Goal: Information Seeking & Learning: Check status

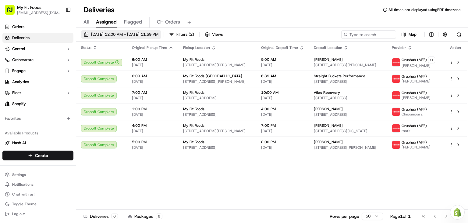
click at [116, 33] on span "09/17/2025 12:00 AM - 09/17/2025 11:59 PM" at bounding box center [124, 34] width 67 height 5
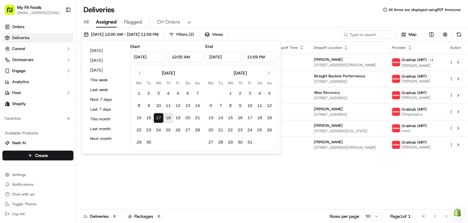
click at [167, 117] on button "18" at bounding box center [168, 118] width 10 height 10
type input "Sep 18, 2025"
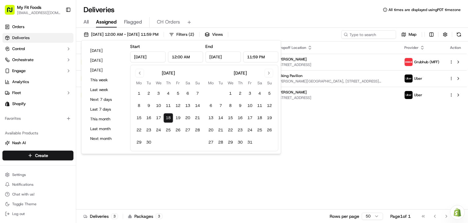
click at [217, 17] on div "All Assigned Flagged CH Orders" at bounding box center [272, 22] width 392 height 11
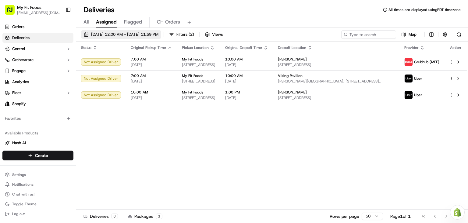
click at [119, 37] on button "[DATE] 12:00 AM - [DATE] 11:59 PM" at bounding box center [121, 34] width 80 height 9
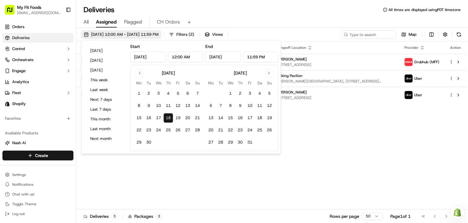
click at [119, 37] on button "[DATE] 12:00 AM - [DATE] 11:59 PM" at bounding box center [121, 34] width 80 height 9
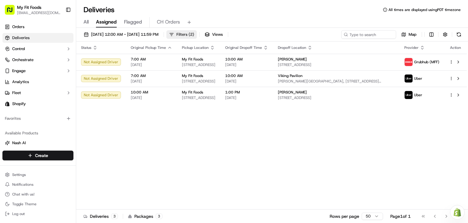
click at [194, 34] on span "Filters ( 2 )" at bounding box center [186, 34] width 18 height 5
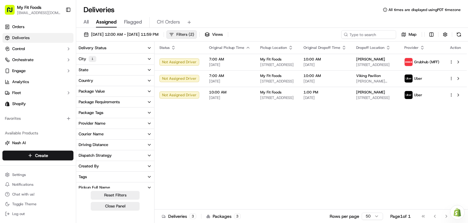
click at [194, 34] on span "Filters ( 2 )" at bounding box center [186, 34] width 18 height 5
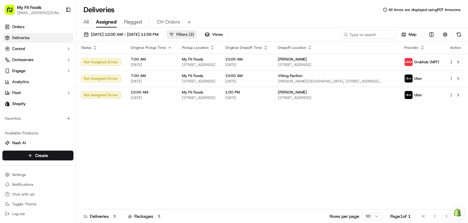
click at [194, 35] on span "Filters ( 2 )" at bounding box center [186, 34] width 18 height 5
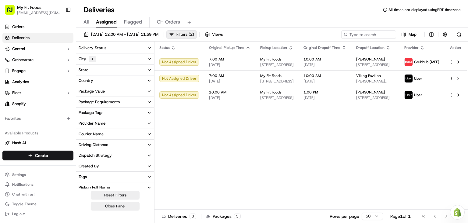
click at [134, 58] on button "City 1" at bounding box center [115, 58] width 78 height 11
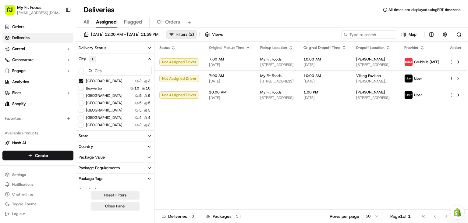
click at [82, 89] on button "Beaverton" at bounding box center [81, 88] width 5 height 5
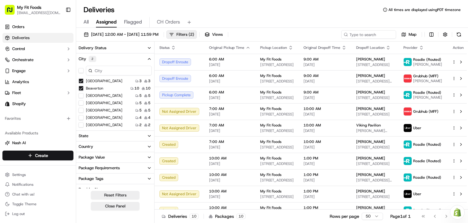
click at [82, 89] on button "Beaverton" at bounding box center [81, 88] width 5 height 5
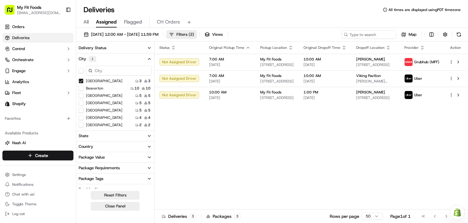
click at [80, 82] on button "[GEOGRAPHIC_DATA]" at bounding box center [81, 80] width 5 height 5
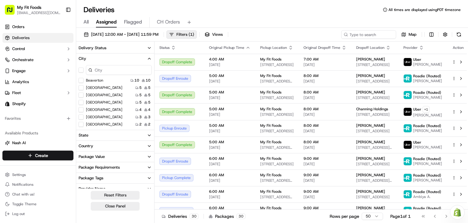
click at [147, 59] on icon "button" at bounding box center [149, 58] width 5 height 5
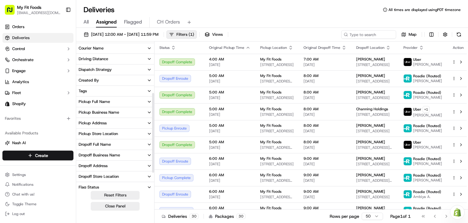
scroll to position [121, 0]
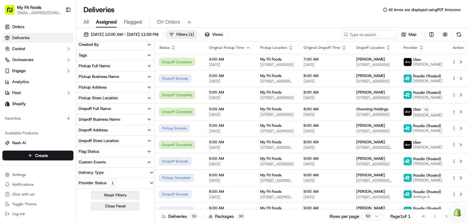
click at [148, 183] on button "Provider Status 1" at bounding box center [115, 183] width 78 height 10
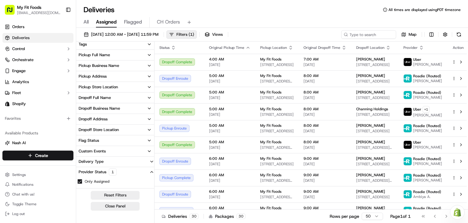
click at [103, 116] on div "Dropoff Address" at bounding box center [93, 118] width 29 height 5
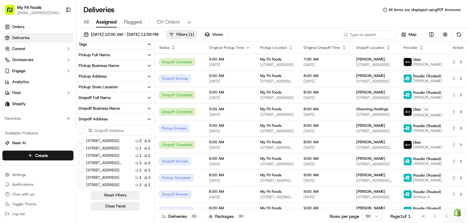
click at [127, 116] on button "Dropoff Address" at bounding box center [115, 119] width 78 height 10
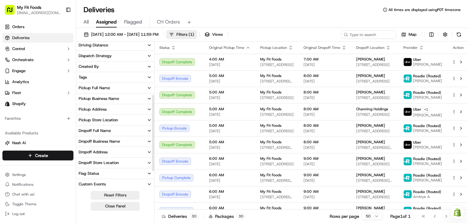
scroll to position [100, 0]
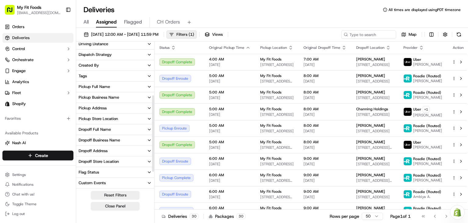
click at [121, 108] on button "Pickup Address" at bounding box center [115, 108] width 78 height 10
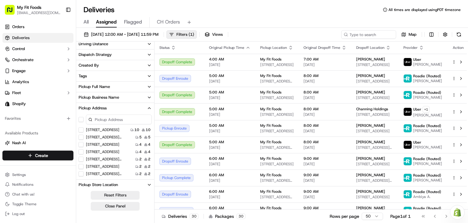
click at [81, 131] on USA "[STREET_ADDRESS]" at bounding box center [81, 129] width 5 height 5
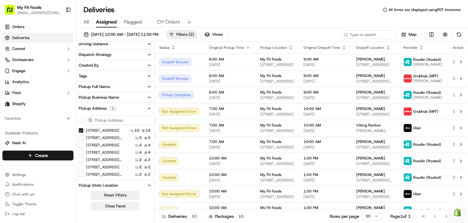
click at [115, 207] on button "Close Panel" at bounding box center [115, 206] width 49 height 9
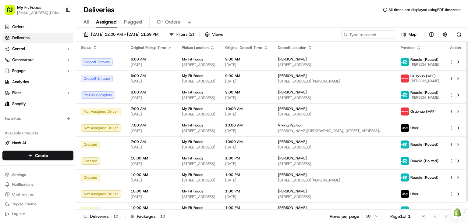
click at [200, 39] on div "[DATE] 12:00 AM - [DATE] 11:59 PM Filters ( 2 ) Views Map" at bounding box center [272, 35] width 392 height 11
click at [194, 34] on span "Filters ( 2 )" at bounding box center [186, 34] width 18 height 5
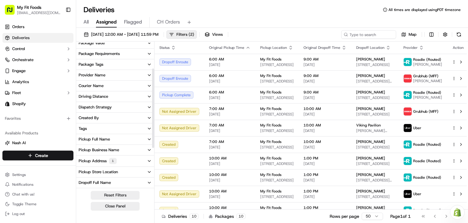
scroll to position [46, 0]
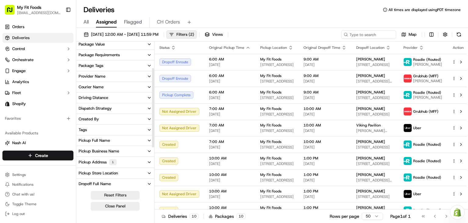
click at [110, 154] on button "Pickup Business Name" at bounding box center [115, 151] width 78 height 10
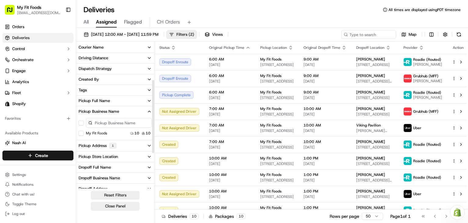
scroll to position [87, 0]
click at [116, 110] on div "Pickup Business Name" at bounding box center [99, 110] width 41 height 5
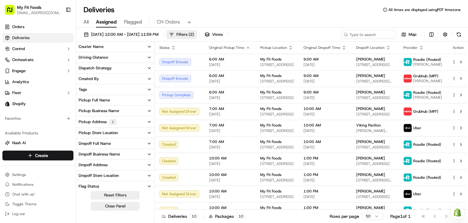
click at [107, 98] on div "Pickup Full Name" at bounding box center [94, 99] width 31 height 5
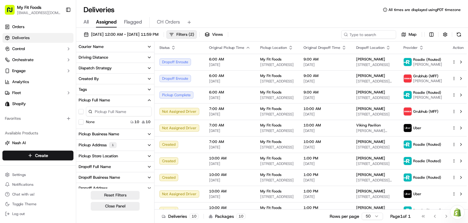
click at [107, 98] on div "Pickup Full Name" at bounding box center [94, 99] width 31 height 5
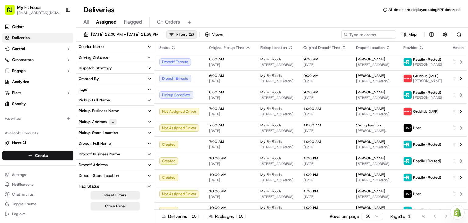
click at [101, 134] on div "Pickup Store Location" at bounding box center [98, 132] width 39 height 5
click at [95, 117] on button "Pickup Address 1" at bounding box center [115, 121] width 78 height 11
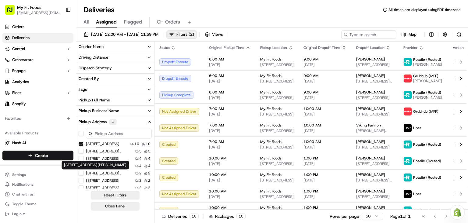
scroll to position [9, 0]
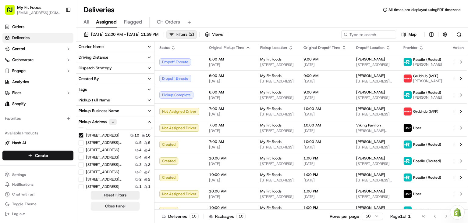
click at [116, 207] on button "Close Panel" at bounding box center [115, 206] width 49 height 9
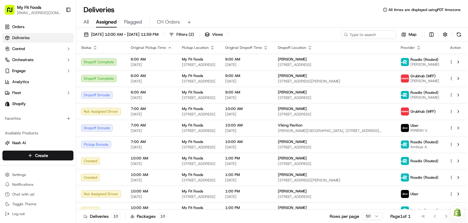
click at [237, 16] on div "All Assigned Flagged CH Orders" at bounding box center [272, 21] width 392 height 13
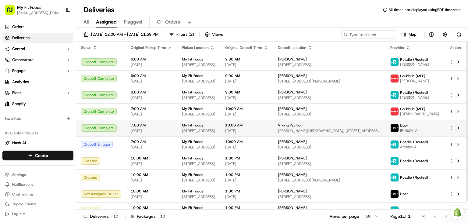
click at [340, 124] on div "Viking Pavilion" at bounding box center [329, 125] width 103 height 5
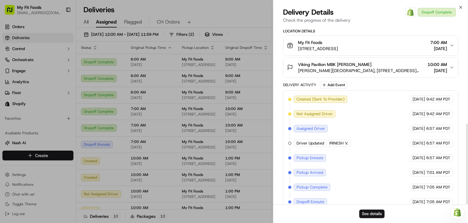
scroll to position [216, 0]
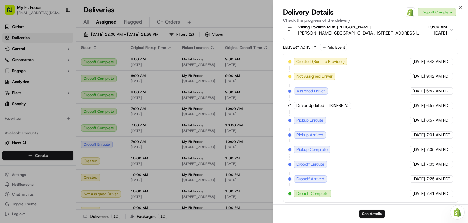
click at [372, 214] on button "See details" at bounding box center [372, 213] width 25 height 9
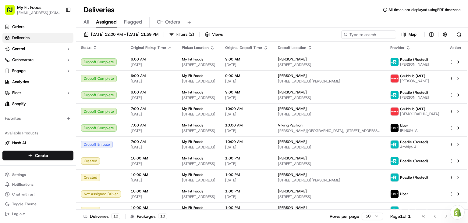
click at [202, 5] on div "Deliveries All times are displayed using PDT timezone" at bounding box center [272, 10] width 392 height 10
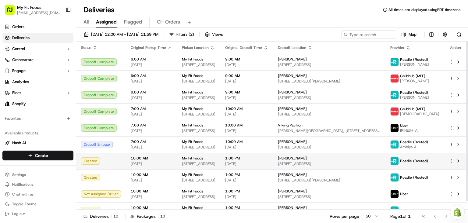
scroll to position [9, 0]
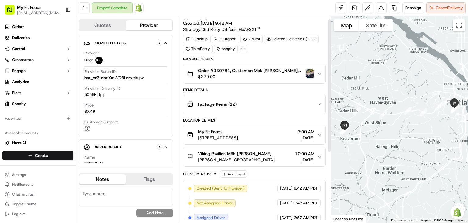
scroll to position [5, 0]
click at [305, 155] on span "10:00 AM" at bounding box center [305, 153] width 20 height 6
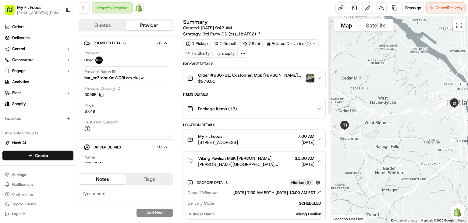
scroll to position [0, 0]
click at [284, 80] on span "$279.00" at bounding box center [251, 81] width 106 height 6
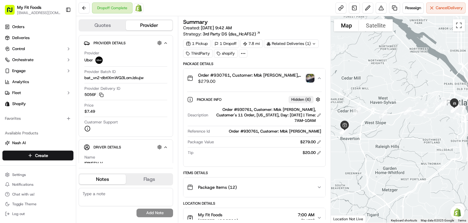
click at [284, 80] on span "$279.00" at bounding box center [251, 81] width 106 height 6
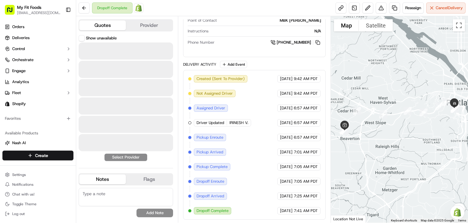
click at [99, 23] on button "Quotes" at bounding box center [102, 25] width 47 height 10
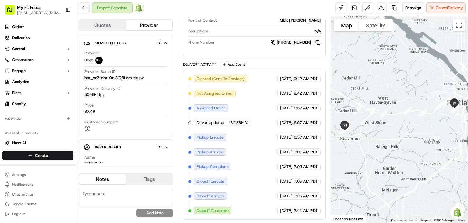
click at [138, 25] on button "Provider" at bounding box center [149, 25] width 47 height 10
click at [84, 6] on button at bounding box center [84, 7] width 11 height 11
